Goal: Task Accomplishment & Management: Complete application form

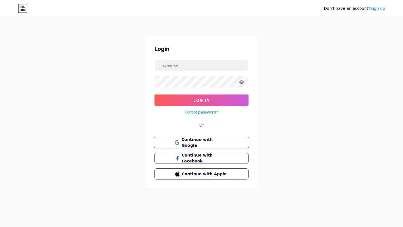
click at [206, 144] on span "Continue with Google" at bounding box center [204, 143] width 47 height 12
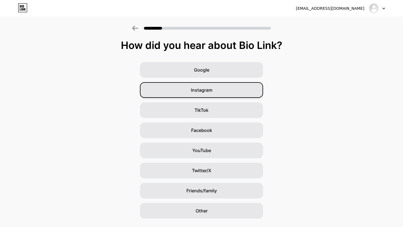
click at [216, 91] on div "Instagram" at bounding box center [201, 90] width 123 height 16
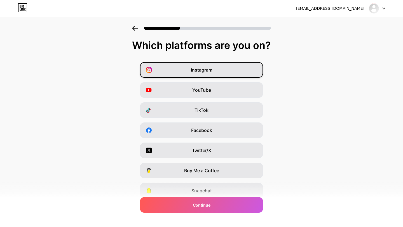
click at [212, 73] on div "Instagram" at bounding box center [201, 70] width 123 height 16
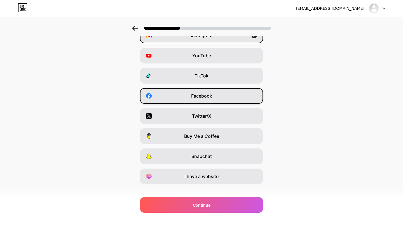
scroll to position [35, 0]
click at [211, 102] on div "Facebook" at bounding box center [201, 96] width 123 height 16
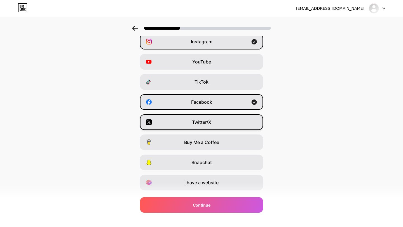
scroll to position [42, 0]
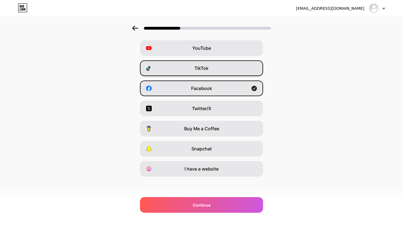
click at [225, 72] on div "TikTok" at bounding box center [201, 68] width 123 height 16
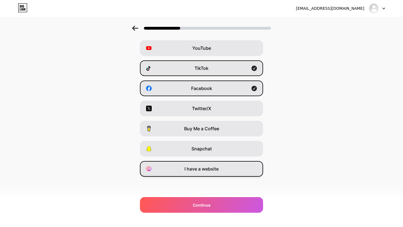
click at [220, 172] on div "I have a website" at bounding box center [201, 169] width 123 height 16
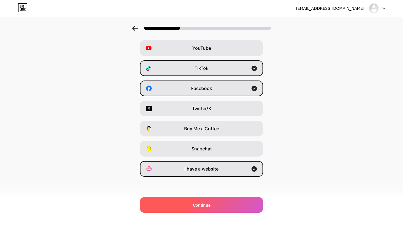
click at [206, 204] on span "Continue" at bounding box center [202, 205] width 18 height 6
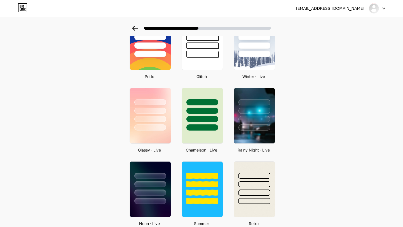
scroll to position [0, 0]
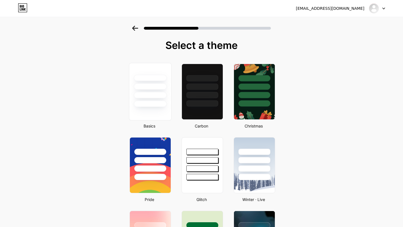
click at [159, 99] on div at bounding box center [150, 85] width 42 height 44
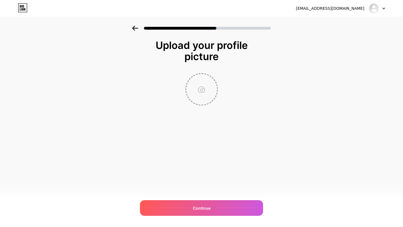
click at [201, 81] on input "file" at bounding box center [201, 89] width 31 height 31
type input "C:\fakepath\Black And White Modern Marketing Agency Round Stamp Business Logo.p…"
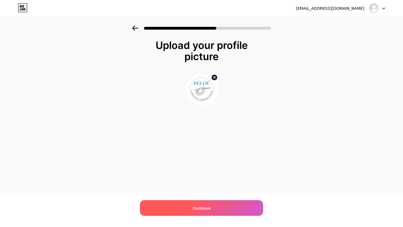
click at [203, 212] on div "Continue" at bounding box center [201, 208] width 123 height 16
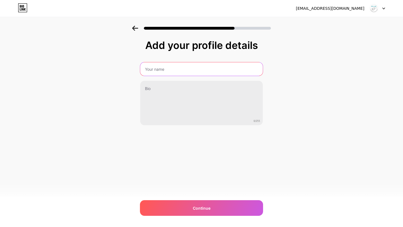
click at [188, 67] on input "text" at bounding box center [201, 68] width 123 height 13
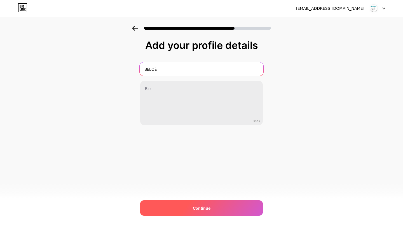
type input "BÉLOÉ"
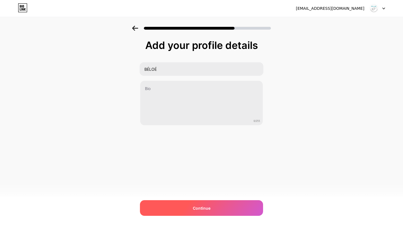
click at [215, 211] on div "Continue" at bounding box center [201, 208] width 123 height 16
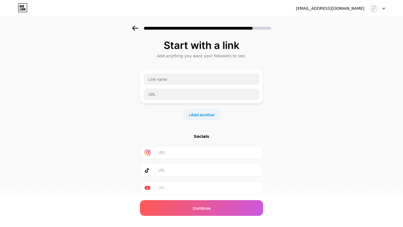
scroll to position [18, 0]
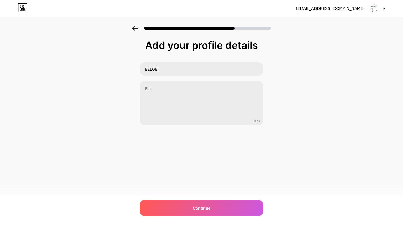
click at [139, 27] on div at bounding box center [201, 28] width 139 height 5
click at [136, 27] on icon at bounding box center [135, 28] width 6 height 5
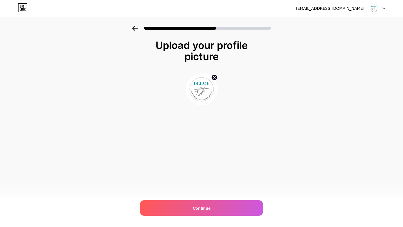
click at [136, 27] on icon at bounding box center [135, 28] width 6 height 5
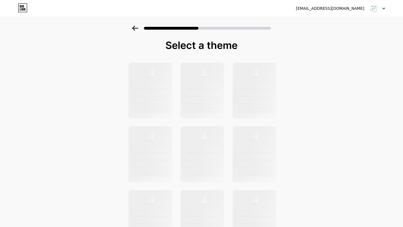
click at [136, 27] on icon at bounding box center [135, 28] width 6 height 5
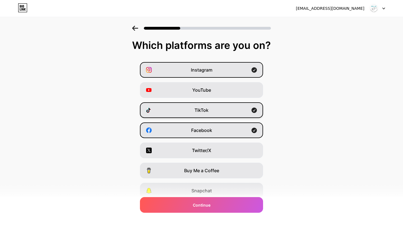
click at [177, 112] on div "TikTok" at bounding box center [201, 110] width 123 height 16
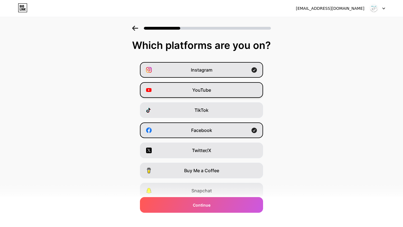
click at [222, 93] on div "YouTube" at bounding box center [201, 90] width 123 height 16
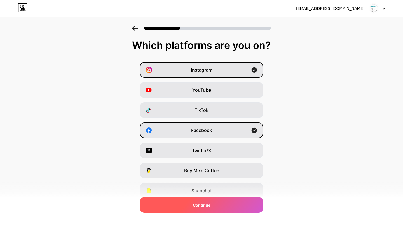
click at [227, 209] on div "Continue" at bounding box center [201, 205] width 123 height 16
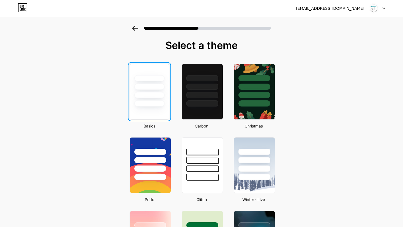
click at [168, 103] on div at bounding box center [149, 85] width 39 height 43
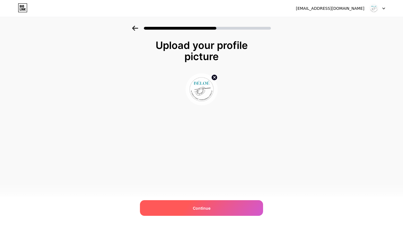
click at [235, 212] on div "Continue" at bounding box center [201, 208] width 123 height 16
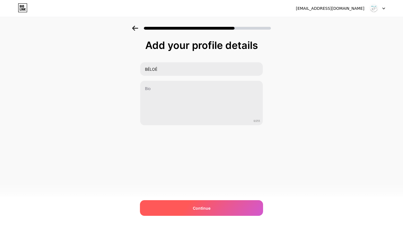
click at [218, 209] on div "Continue" at bounding box center [201, 208] width 123 height 16
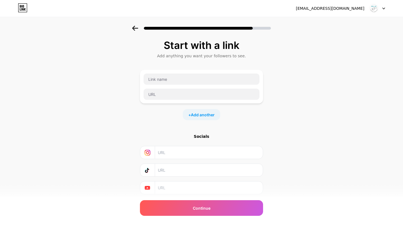
click at [200, 153] on input "text" at bounding box center [209, 152] width 102 height 13
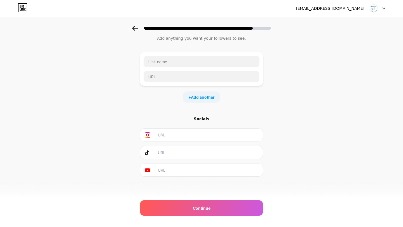
click at [206, 99] on span "Add another" at bounding box center [203, 97] width 24 height 6
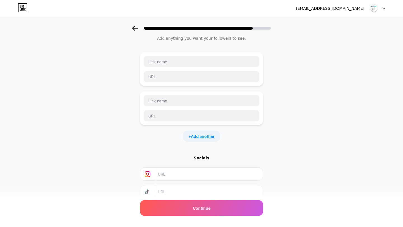
click at [204, 138] on span "Add another" at bounding box center [203, 137] width 24 height 6
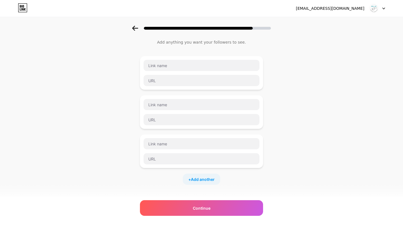
scroll to position [0, 0]
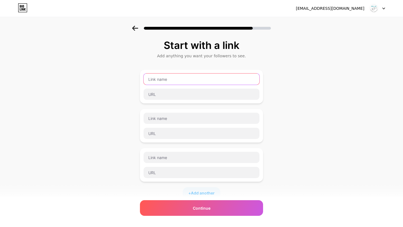
click at [204, 81] on input "text" at bounding box center [202, 79] width 116 height 11
type input "Insta"
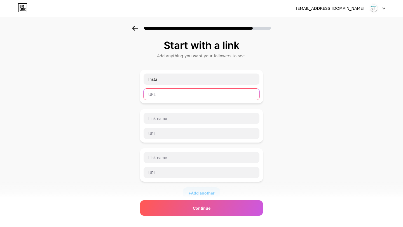
click at [179, 94] on input "text" at bounding box center [202, 94] width 116 height 11
paste input "https://www.instagram.com/beloe_78/"
type input "https://www.instagram.com/beloe_78/"
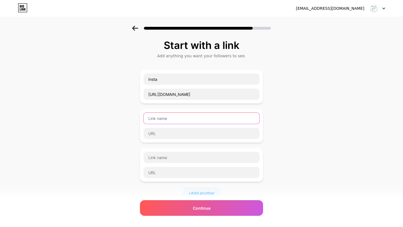
click at [186, 117] on input "text" at bounding box center [202, 118] width 116 height 11
type input "Vinted"
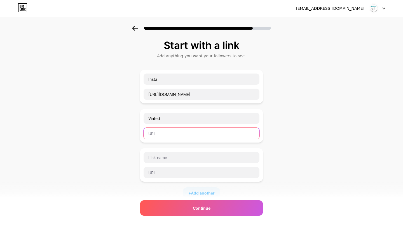
click at [177, 132] on input "text" at bounding box center [202, 133] width 116 height 11
paste input "https://www.vinted.fr/member/31581035-beloe78"
type input "https://www.vinted.fr/member/31581035-beloe78"
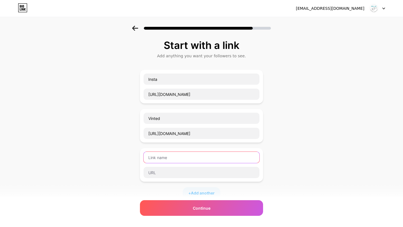
click at [176, 161] on input "text" at bounding box center [202, 157] width 116 height 11
type input "Facebook"
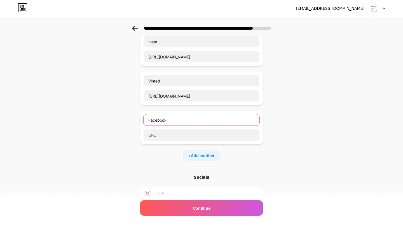
scroll to position [37, 0]
click at [142, 113] on div "Facebook" at bounding box center [201, 128] width 123 height 34
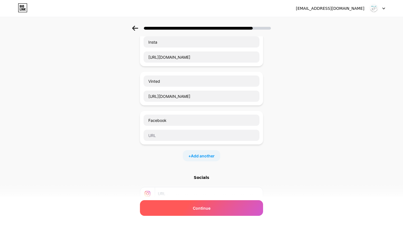
click at [183, 213] on div "Continue" at bounding box center [201, 208] width 123 height 16
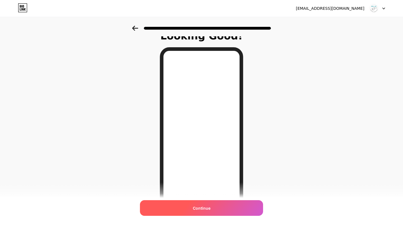
scroll to position [10, 0]
click at [199, 209] on span "Continue" at bounding box center [202, 208] width 18 height 6
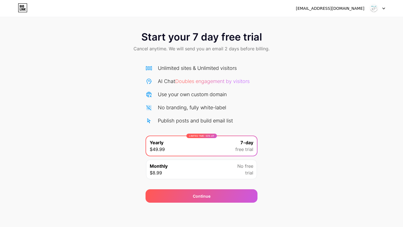
click at [230, 85] on div "AI Chat Doubles engagement by visitors" at bounding box center [204, 82] width 92 height 8
